Goal: Check status: Check status

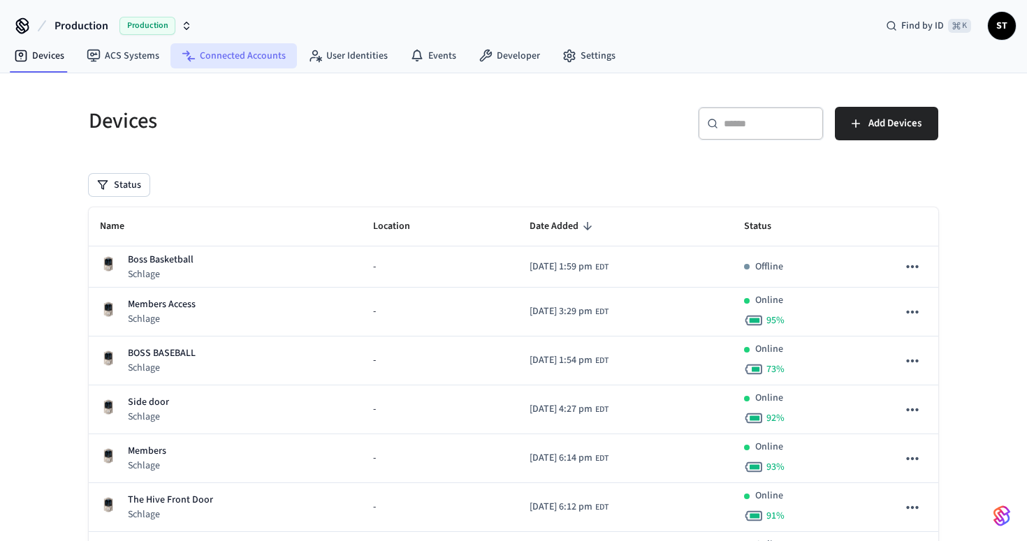
click at [229, 58] on link "Connected Accounts" at bounding box center [233, 55] width 126 height 25
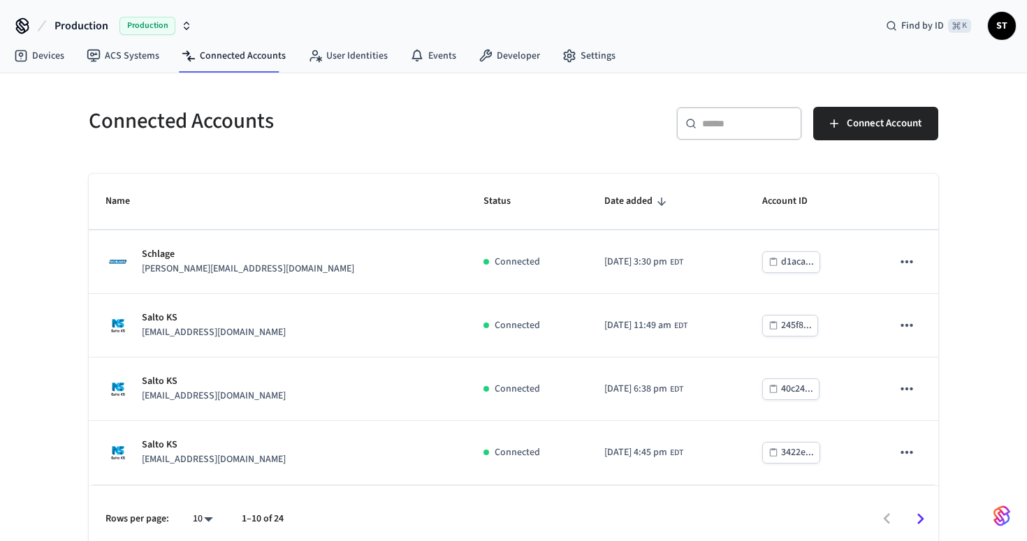
scroll to position [11, 0]
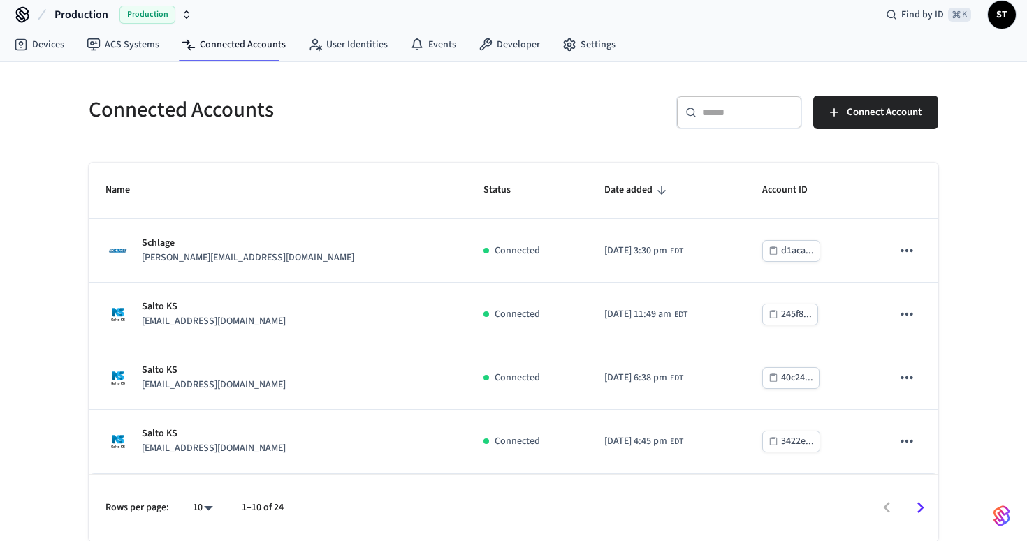
click at [915, 509] on icon "Go to next page" at bounding box center [920, 508] width 22 height 22
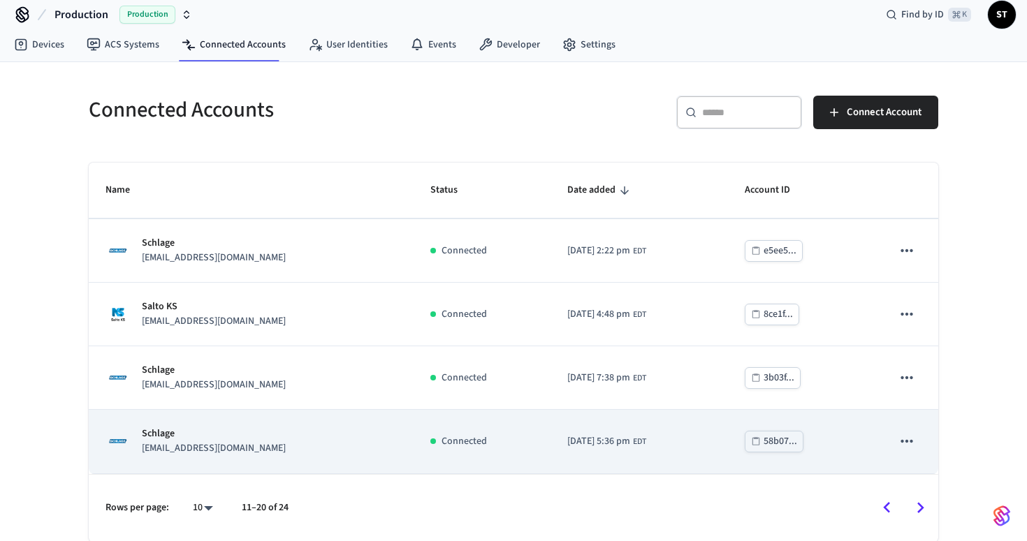
click at [288, 433] on div "Schlage [EMAIL_ADDRESS][DOMAIN_NAME]" at bounding box center [250, 441] width 291 height 29
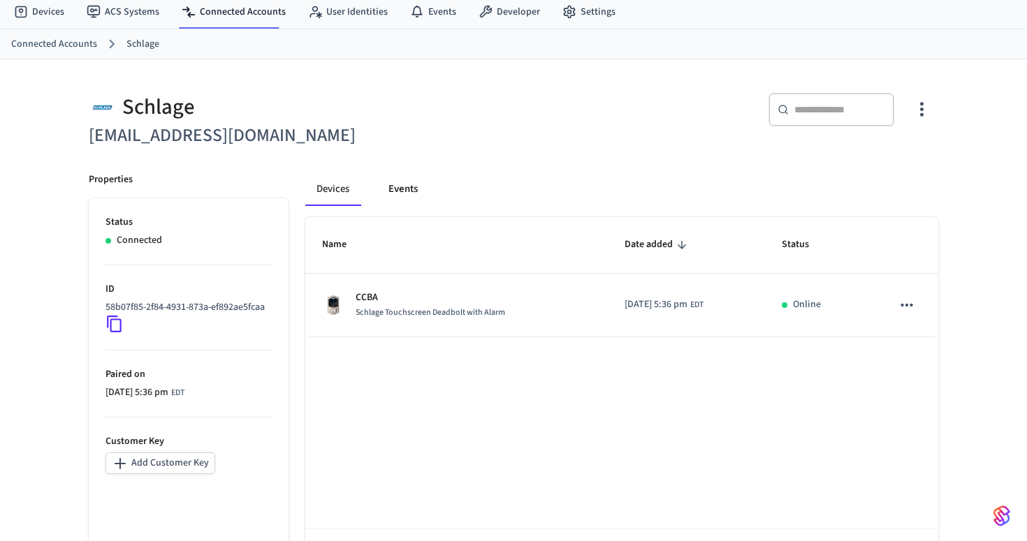
scroll to position [99, 0]
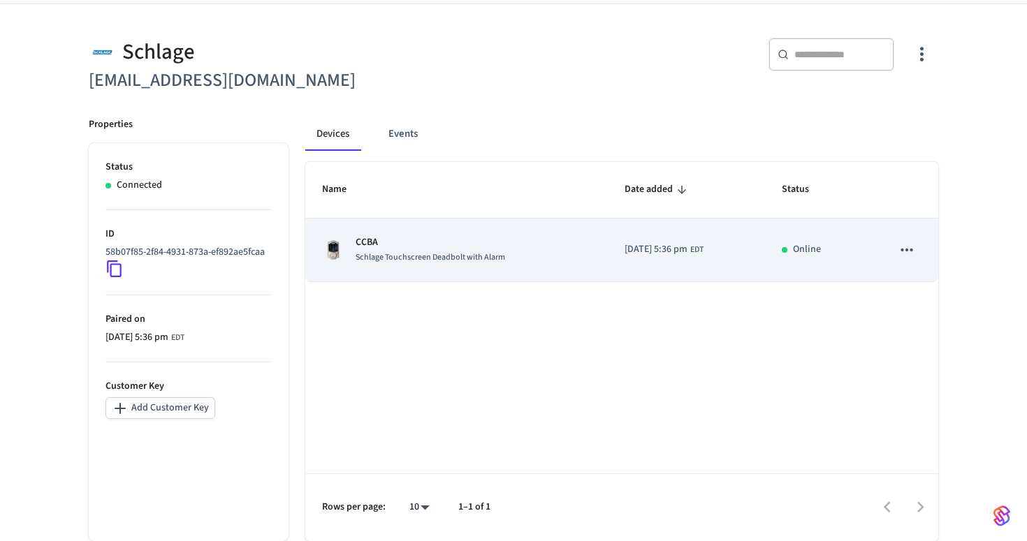
click at [404, 257] on span "Schlage Touchscreen Deadbolt with Alarm" at bounding box center [430, 257] width 149 height 12
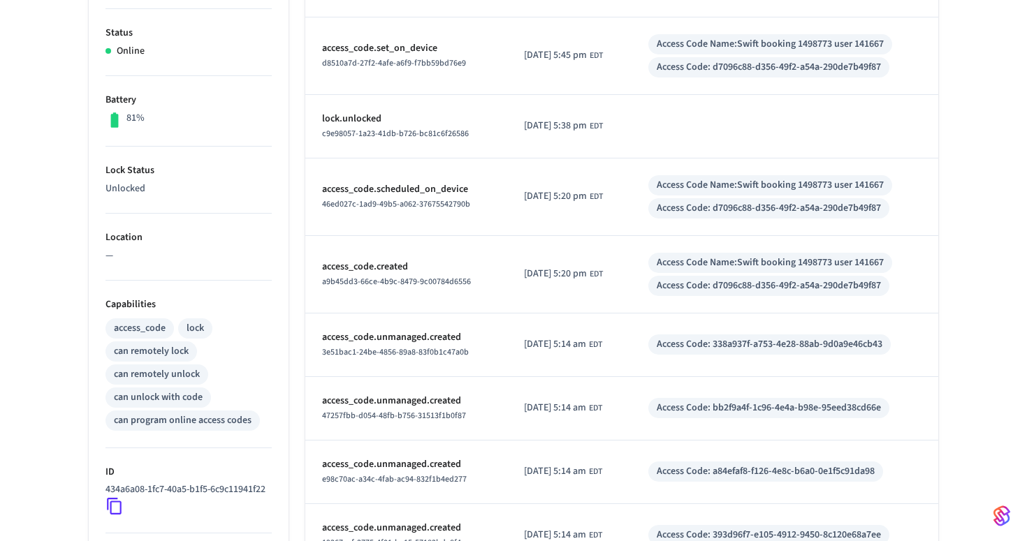
scroll to position [99, 0]
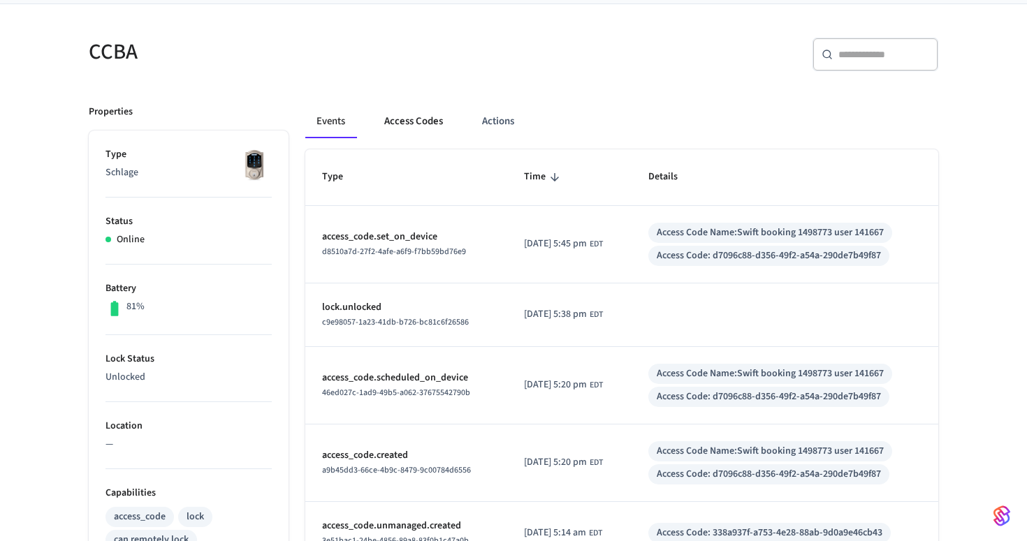
click at [430, 125] on button "Access Codes" at bounding box center [413, 122] width 81 height 34
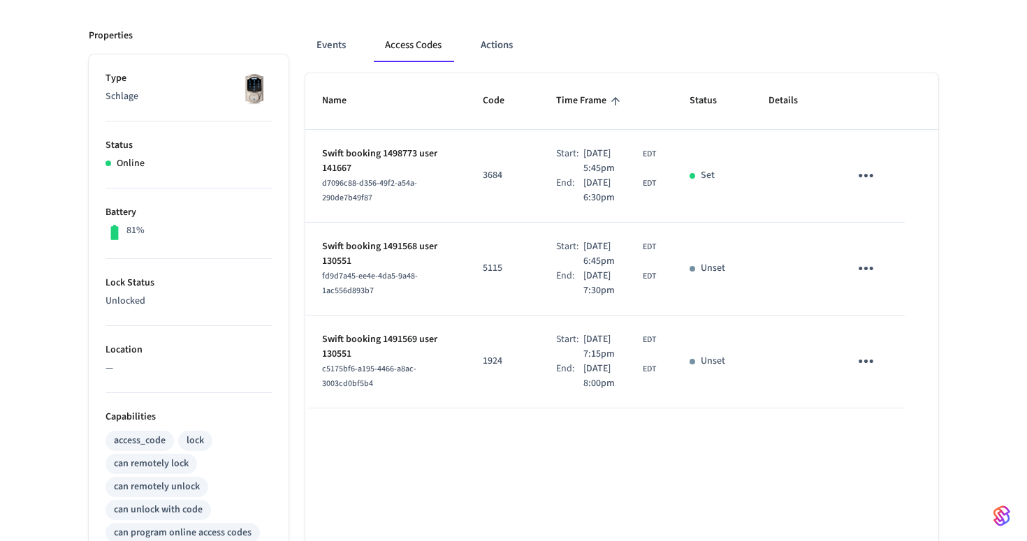
scroll to position [148, 0]
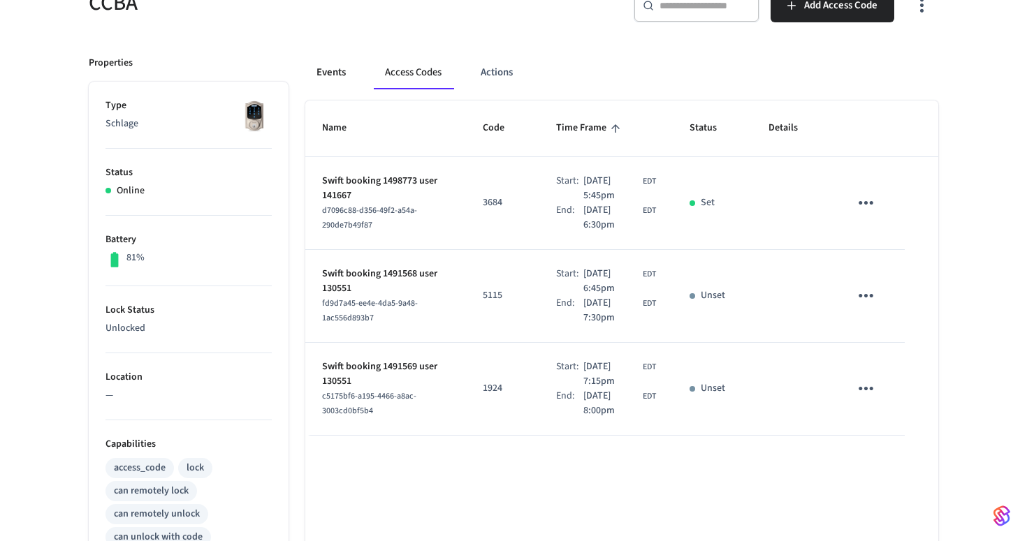
click at [337, 71] on button "Events" at bounding box center [331, 73] width 52 height 34
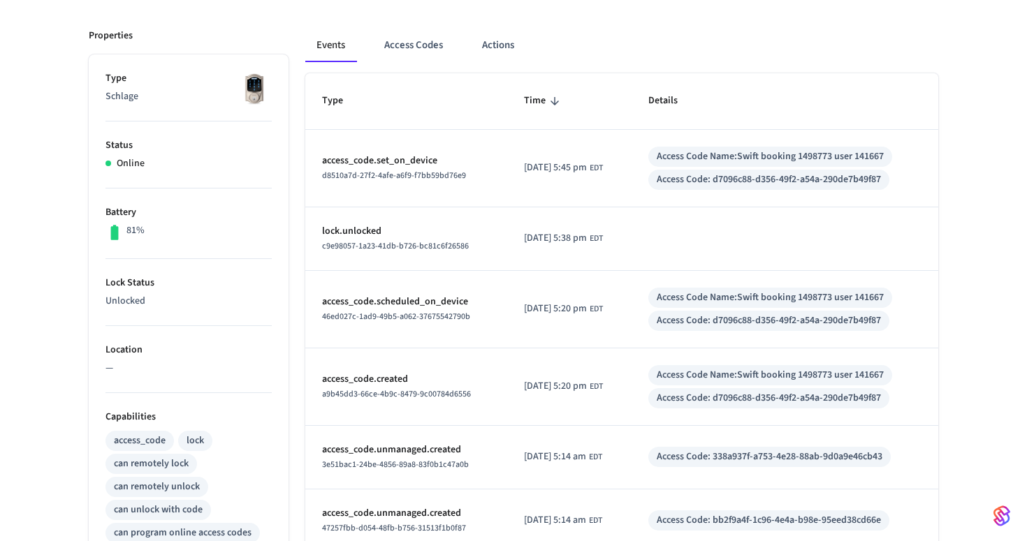
scroll to position [0, 0]
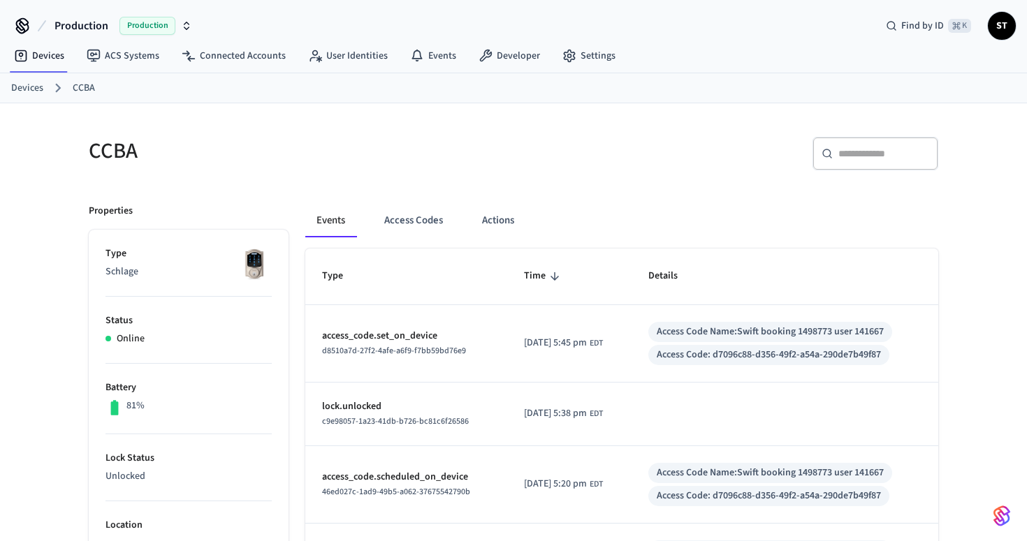
click at [327, 219] on button "Events" at bounding box center [330, 221] width 51 height 34
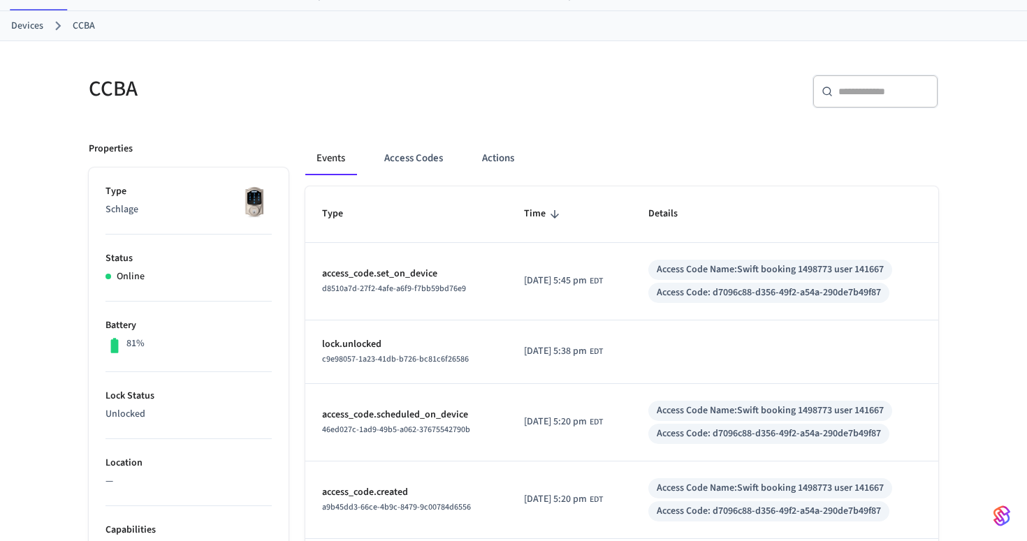
scroll to position [144, 0]
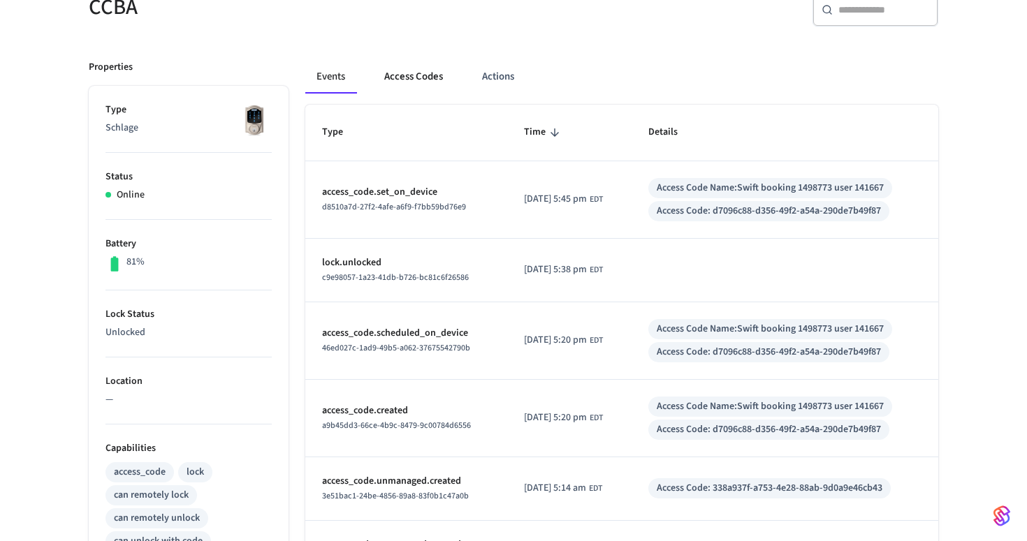
click at [407, 81] on button "Access Codes" at bounding box center [413, 77] width 81 height 34
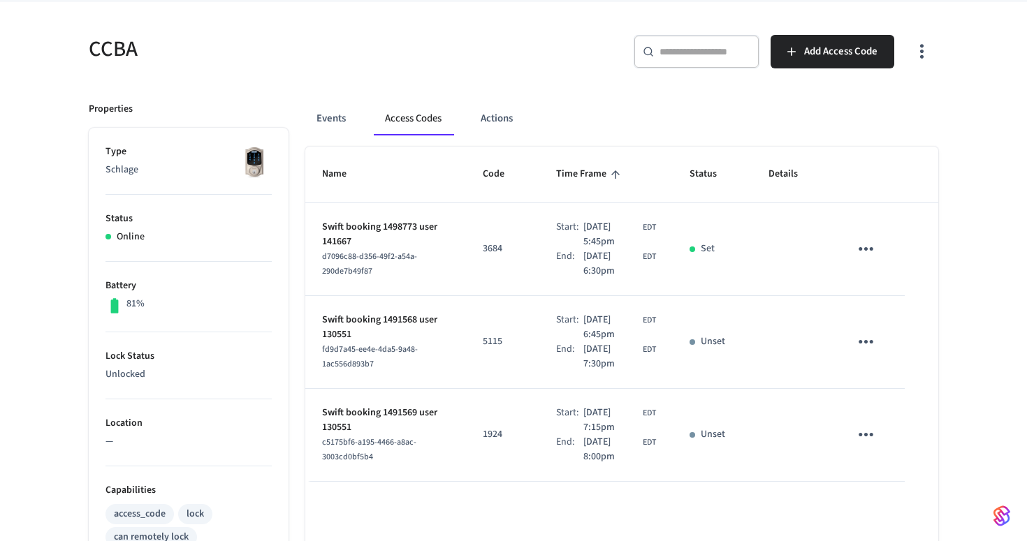
scroll to position [101, 0]
